Goal: Information Seeking & Learning: Learn about a topic

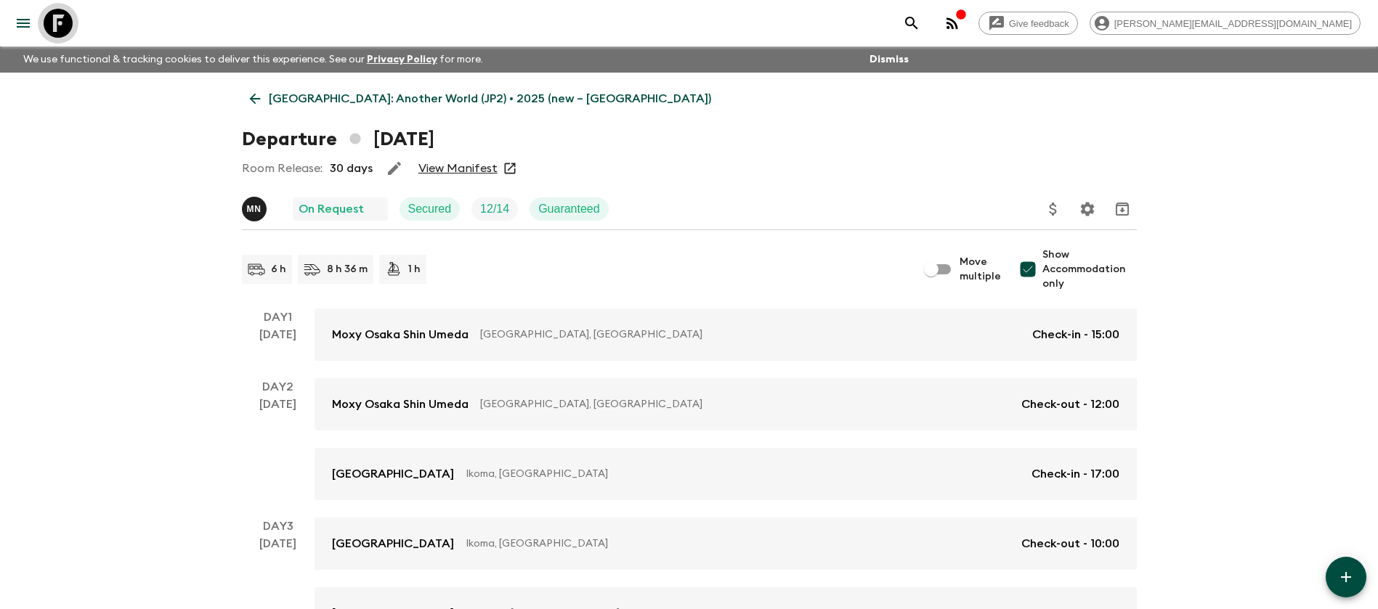
click at [56, 33] on icon at bounding box center [58, 23] width 29 height 29
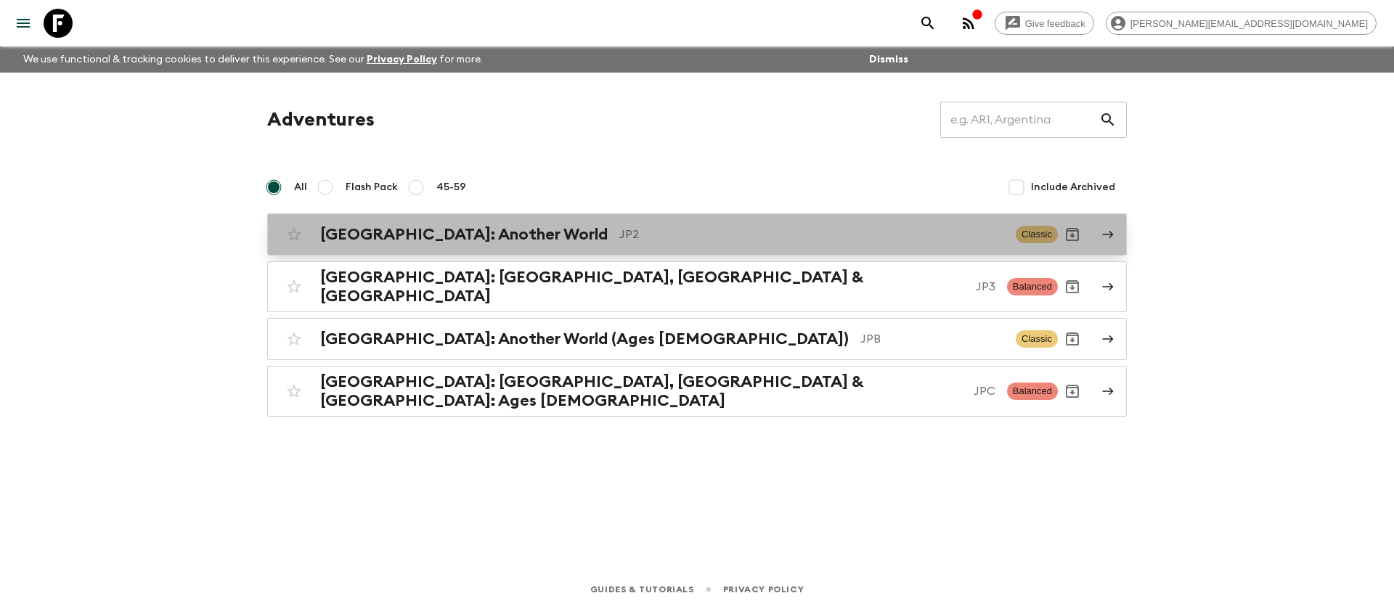
click at [542, 251] on link "[GEOGRAPHIC_DATA]: Another World JP2 Classic" at bounding box center [697, 235] width 860 height 42
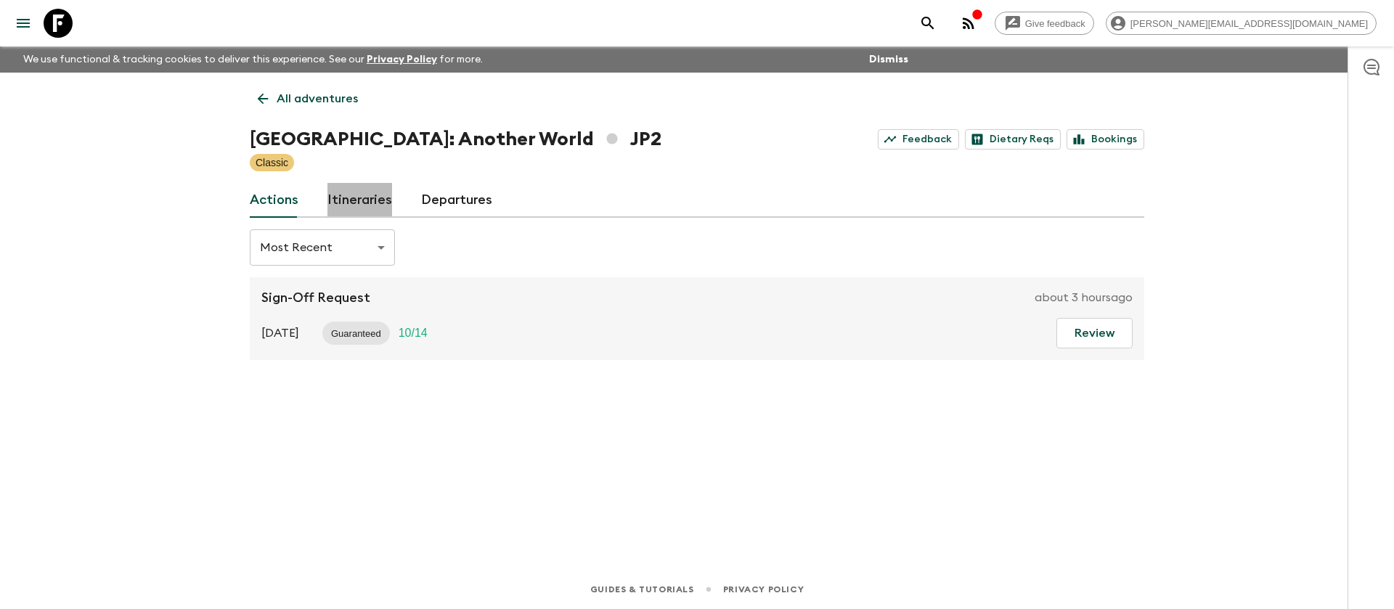
click at [369, 196] on link "Itineraries" at bounding box center [360, 200] width 65 height 35
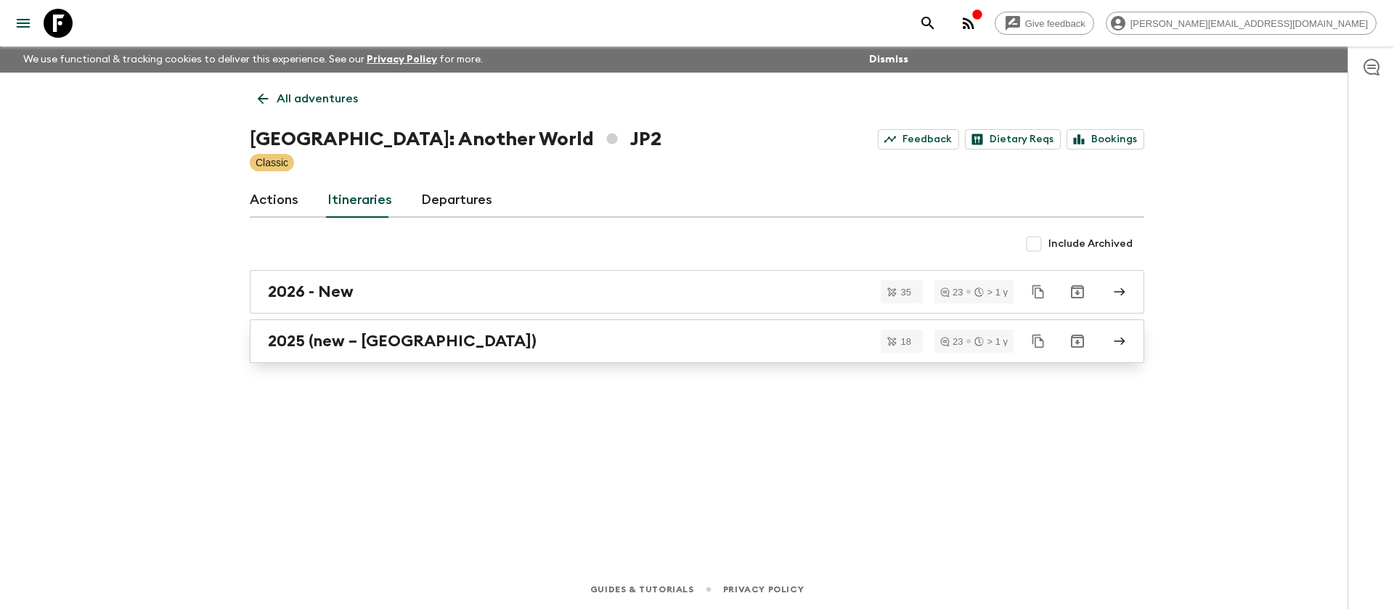
click at [598, 343] on div "2025 (new – [GEOGRAPHIC_DATA])" at bounding box center [683, 341] width 831 height 19
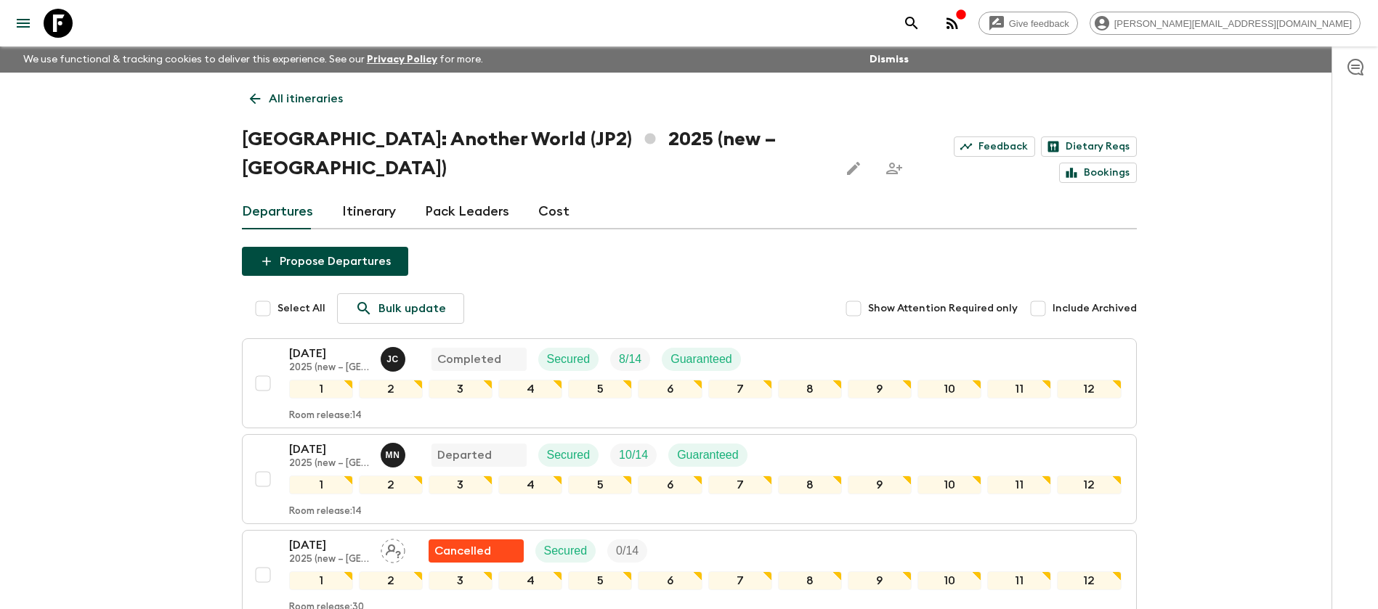
click at [561, 195] on link "Cost" at bounding box center [553, 212] width 31 height 35
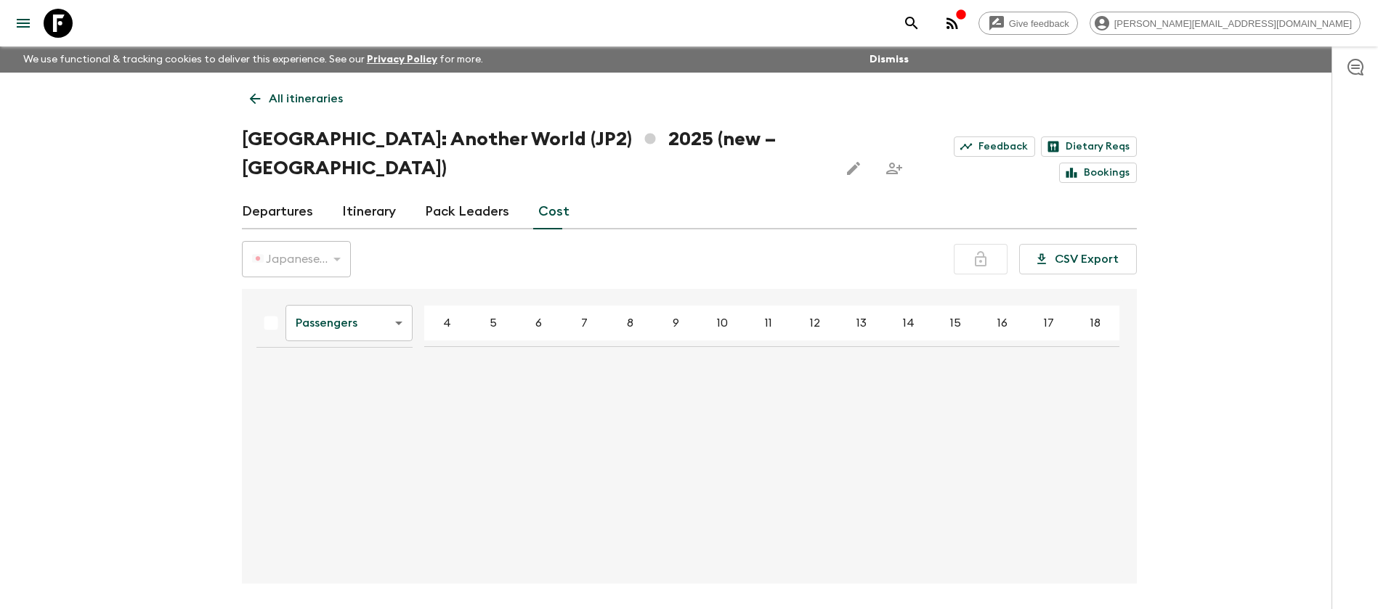
scroll to position [25, 0]
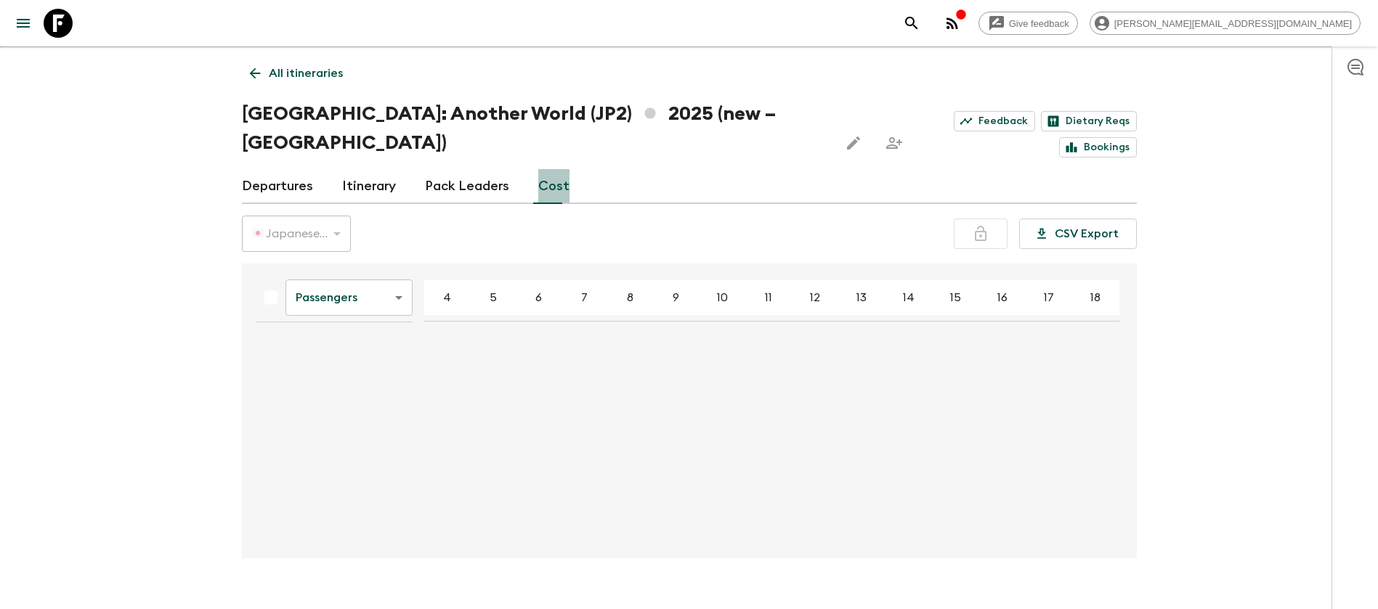
click at [558, 169] on link "Cost" at bounding box center [553, 186] width 31 height 35
click at [383, 169] on link "Itinerary" at bounding box center [369, 186] width 54 height 35
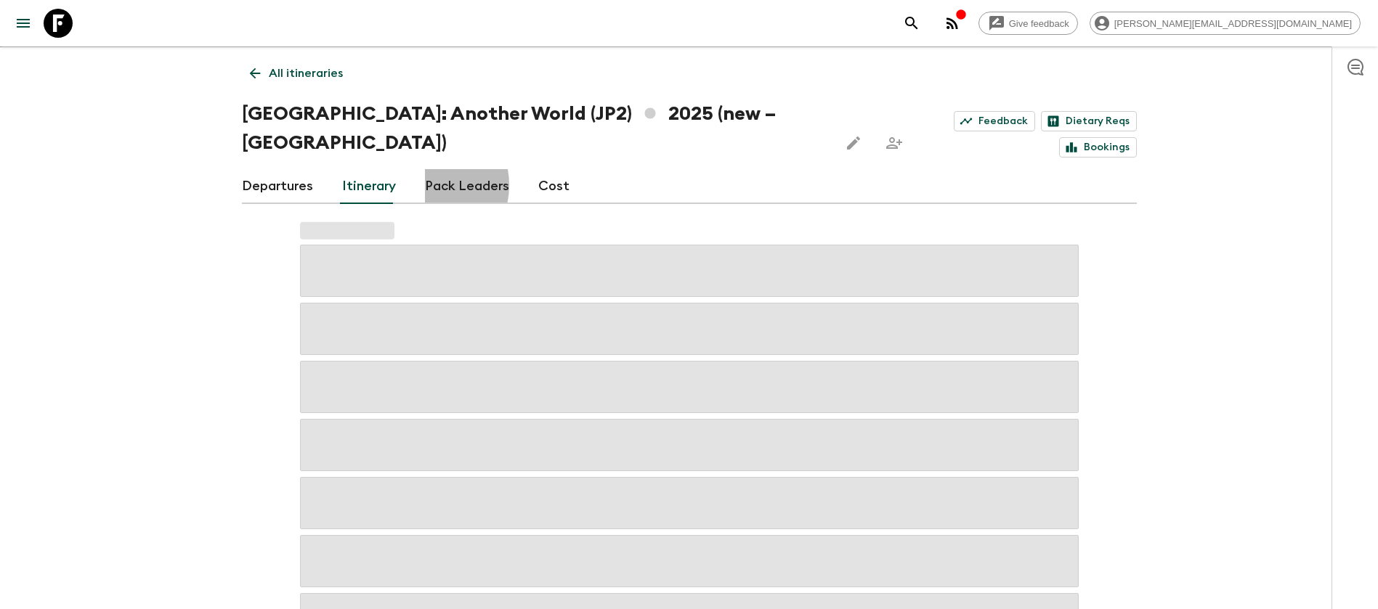
click at [425, 169] on link "Pack Leaders" at bounding box center [467, 186] width 84 height 35
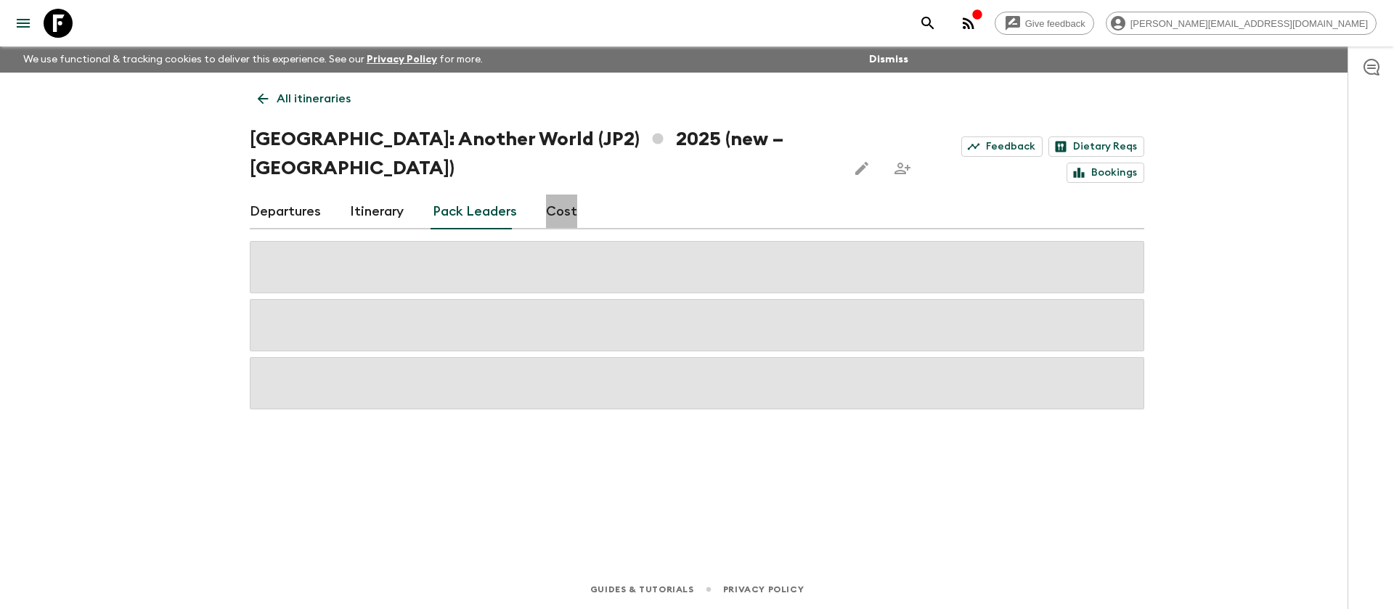
click at [563, 195] on link "Cost" at bounding box center [561, 212] width 31 height 35
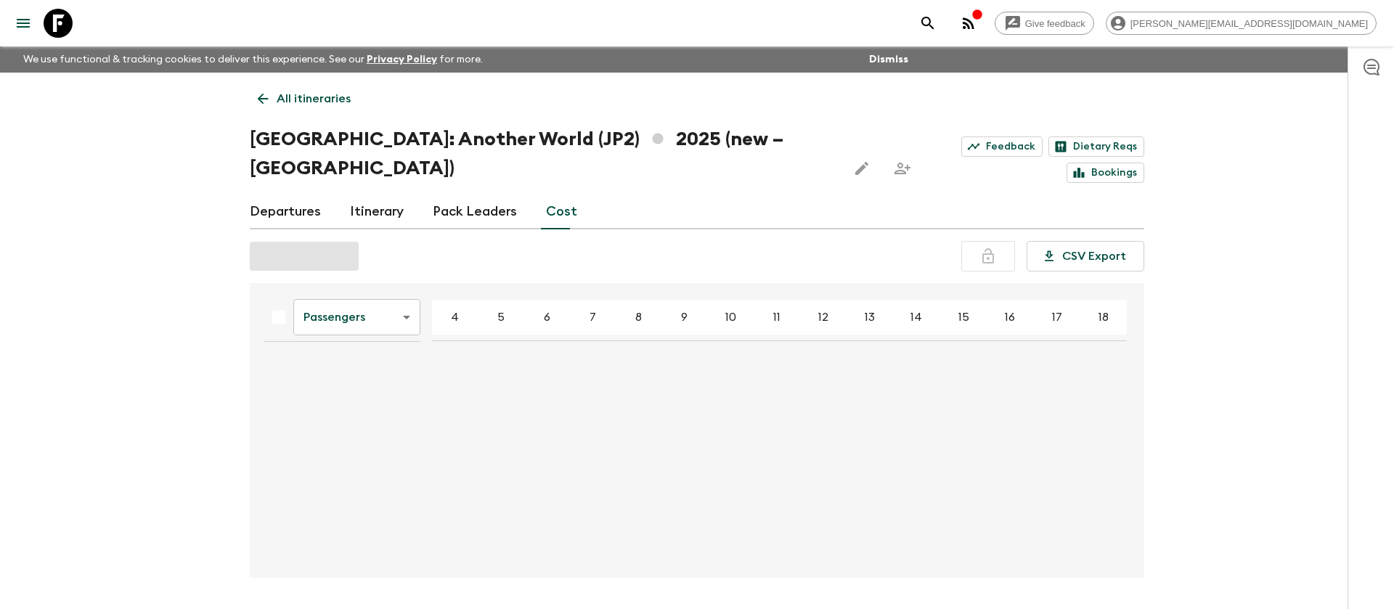
click at [395, 284] on body "Give feedback [PERSON_NAME][EMAIL_ADDRESS][DOMAIN_NAME] We use functional & tra…" at bounding box center [697, 329] width 1394 height 658
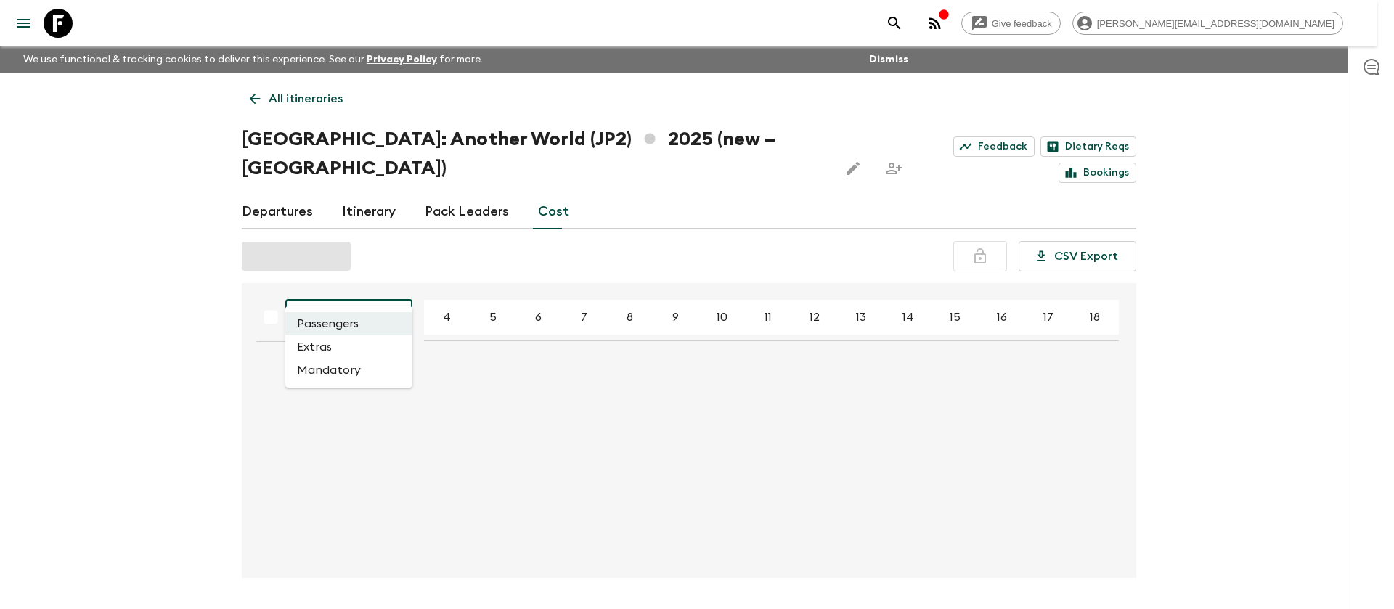
click at [382, 322] on li "Passengers" at bounding box center [348, 323] width 127 height 23
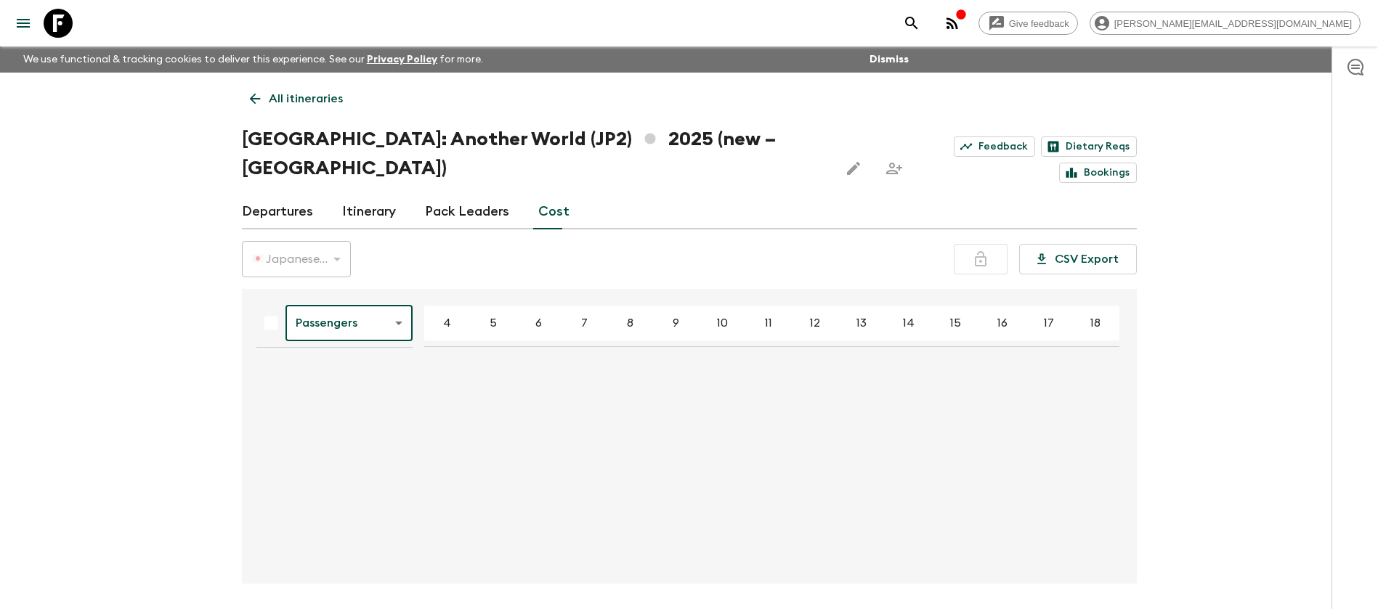
click at [659, 195] on div "Departures Itinerary Pack Leaders Cost" at bounding box center [689, 212] width 895 height 35
click at [1199, 323] on div "Give feedback [PERSON_NAME][EMAIL_ADDRESS][DOMAIN_NAME] We use functional & tra…" at bounding box center [689, 332] width 1378 height 664
click at [279, 195] on link "Departures" at bounding box center [277, 212] width 71 height 35
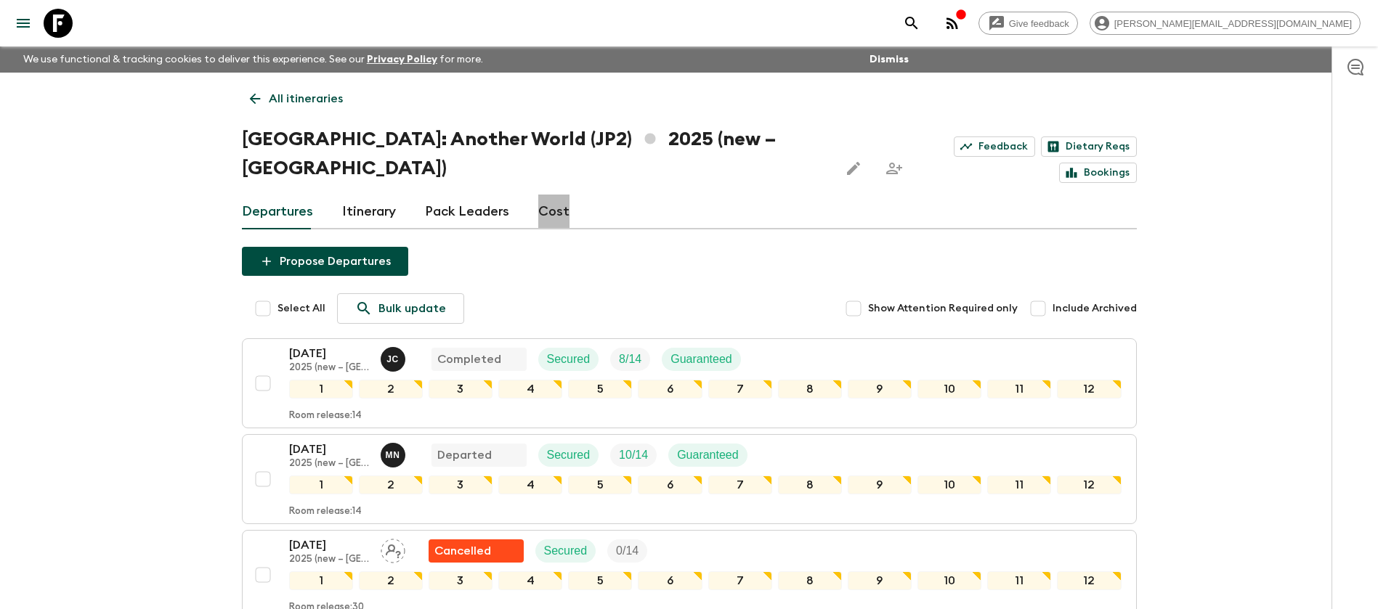
click at [557, 195] on link "Cost" at bounding box center [553, 212] width 31 height 35
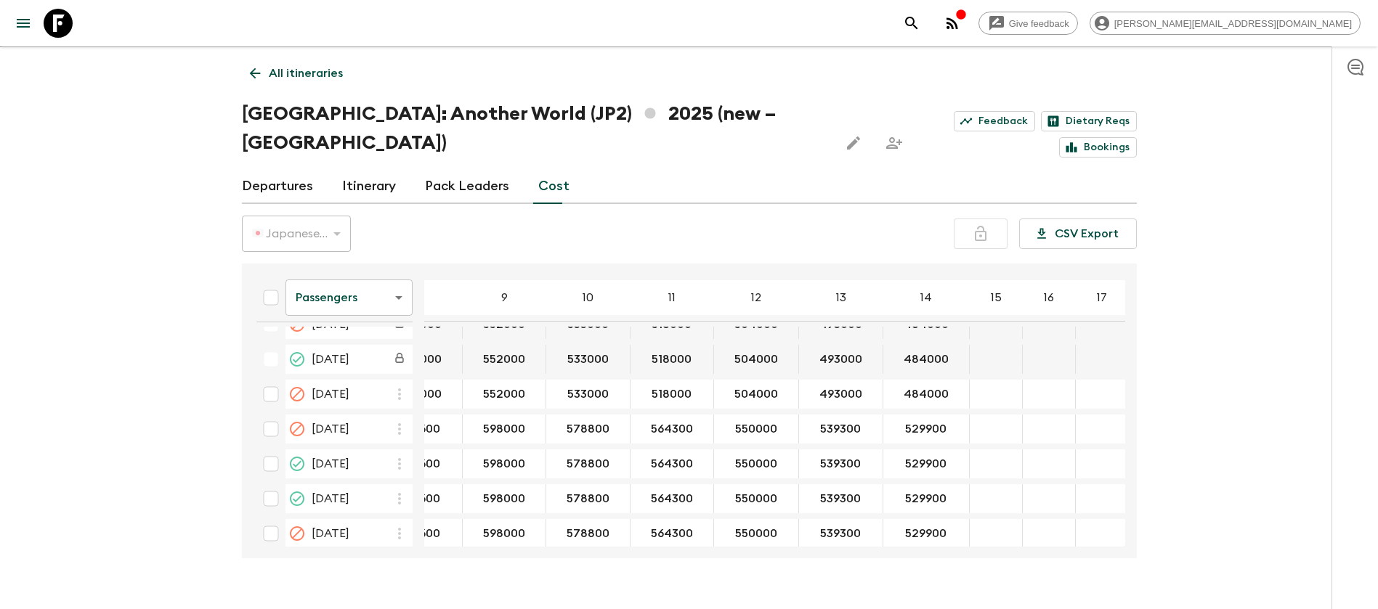
scroll to position [929, 434]
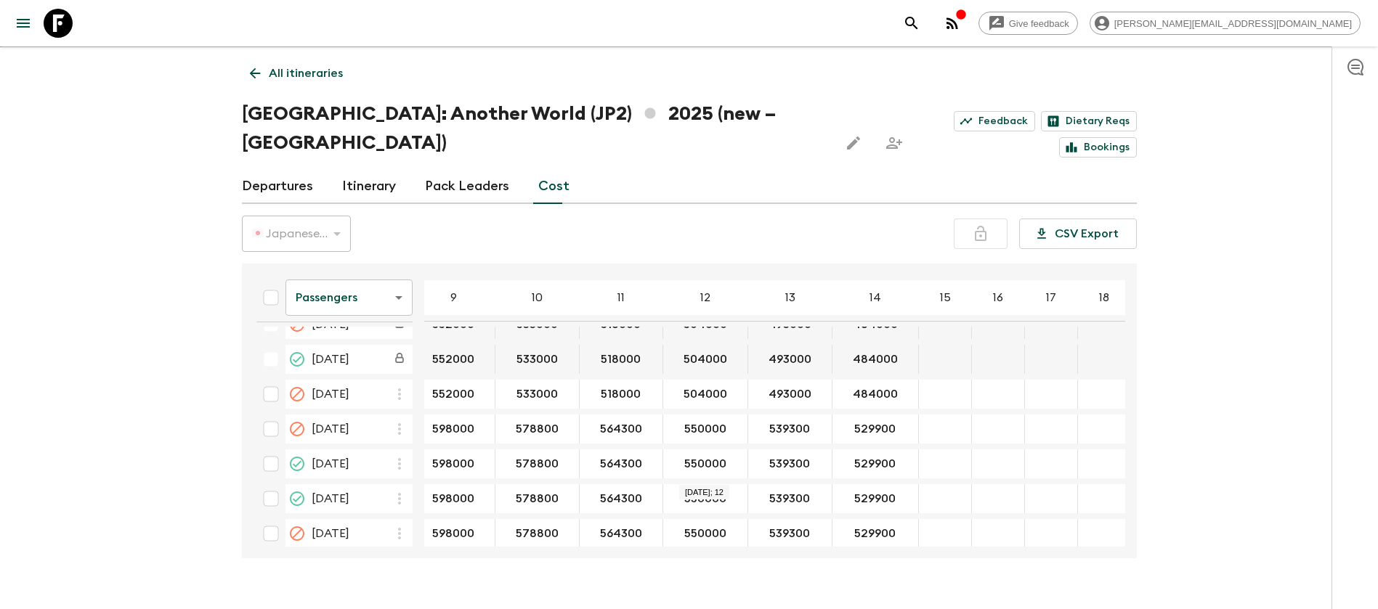
click at [712, 491] on input "550000" at bounding box center [705, 499] width 78 height 17
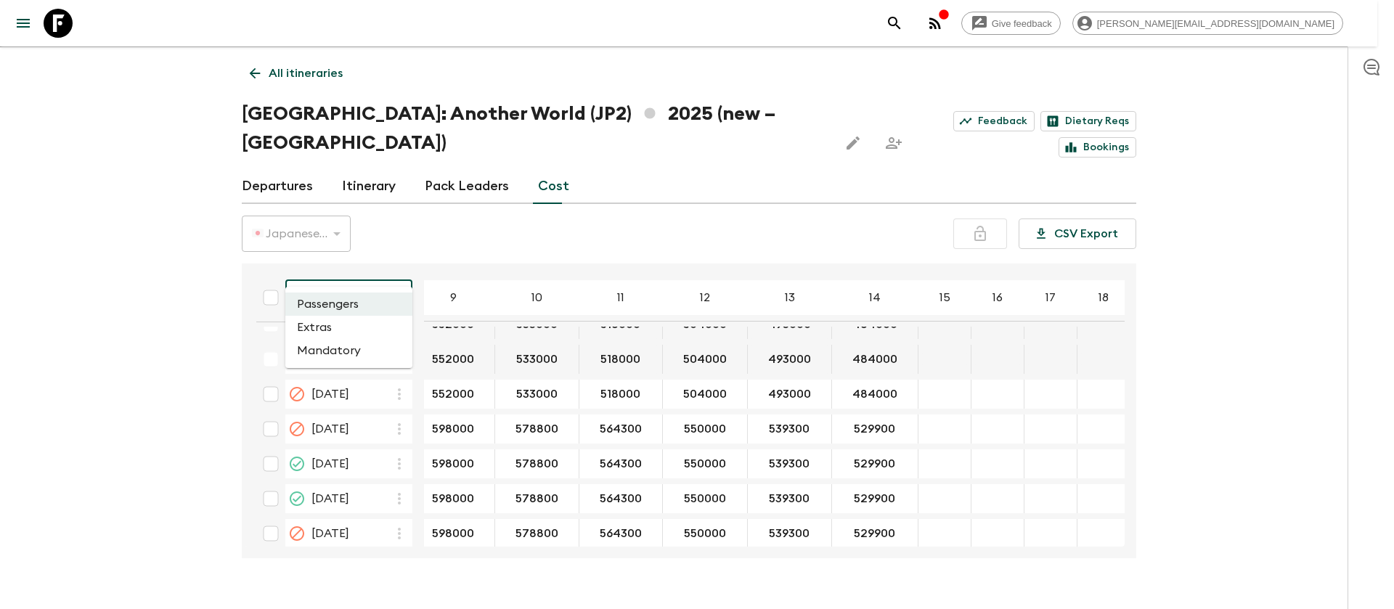
click at [399, 270] on body "Give feedback [PERSON_NAME][EMAIL_ADDRESS][DOMAIN_NAME] We use functional & tra…" at bounding box center [697, 307] width 1394 height 664
click at [375, 330] on li "Extras" at bounding box center [348, 327] width 127 height 23
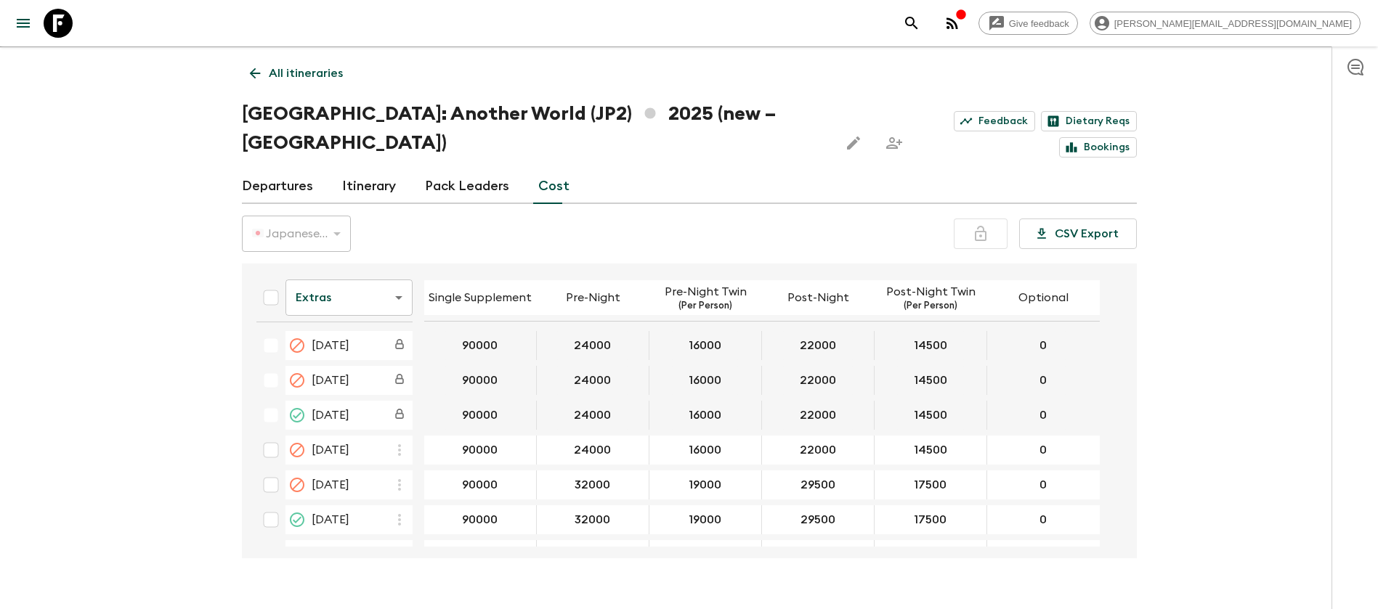
scroll to position [1054, 0]
